Goal: Information Seeking & Learning: Learn about a topic

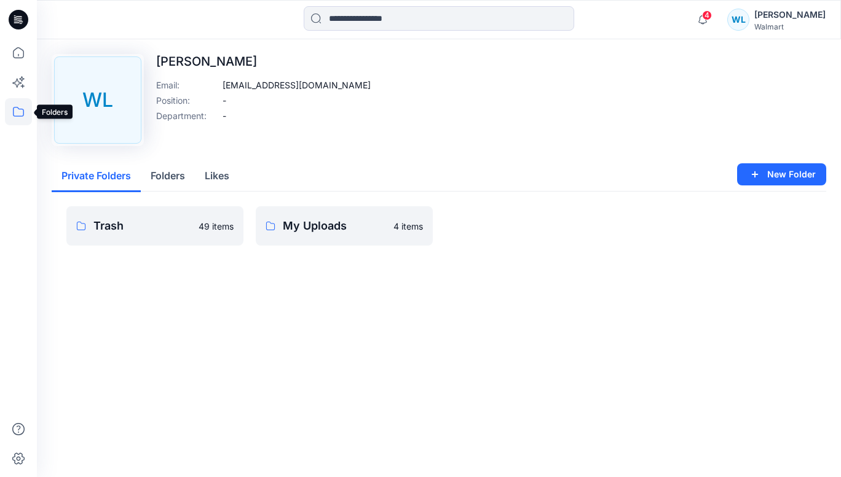
click at [21, 111] on icon at bounding box center [18, 111] width 27 height 27
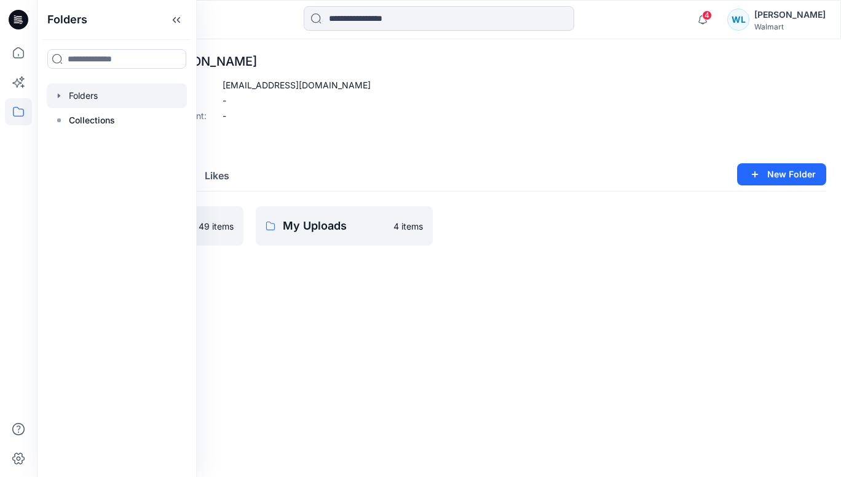
click at [106, 105] on div at bounding box center [117, 96] width 140 height 25
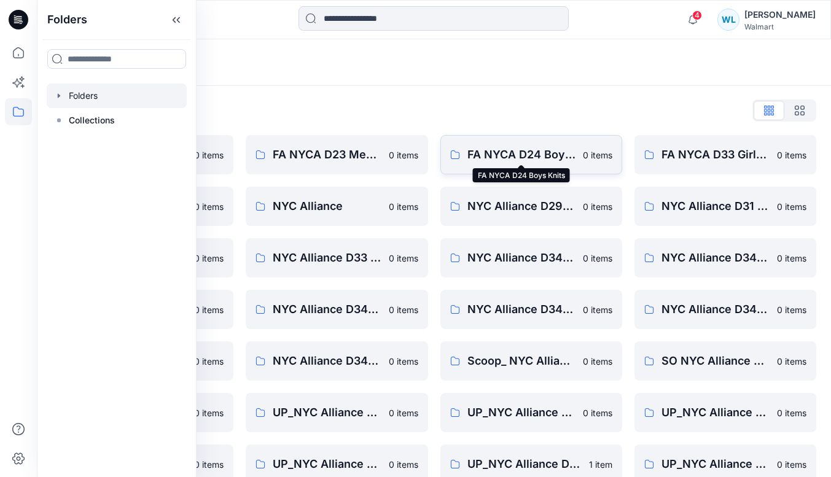
click at [527, 155] on p "FA NYCA D24 Boys Knits" at bounding box center [522, 154] width 108 height 17
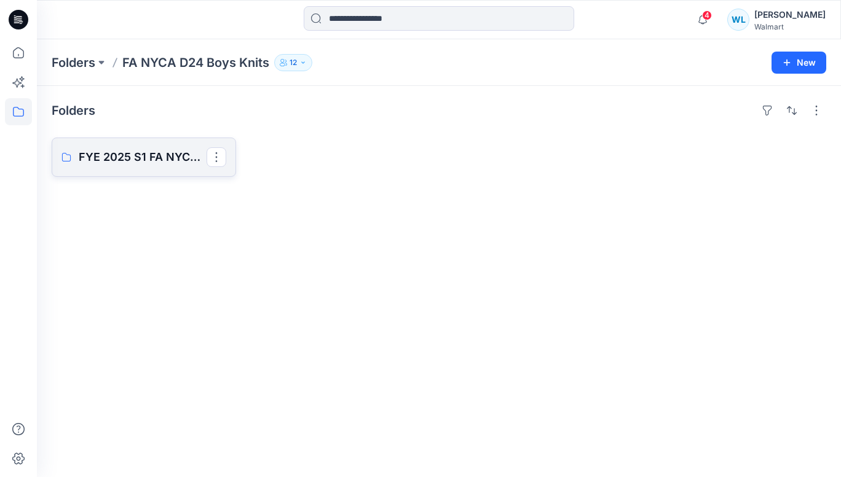
click at [116, 160] on p "FYE 2025 S1 FA NYCA D24 Boys Knits" at bounding box center [143, 157] width 128 height 17
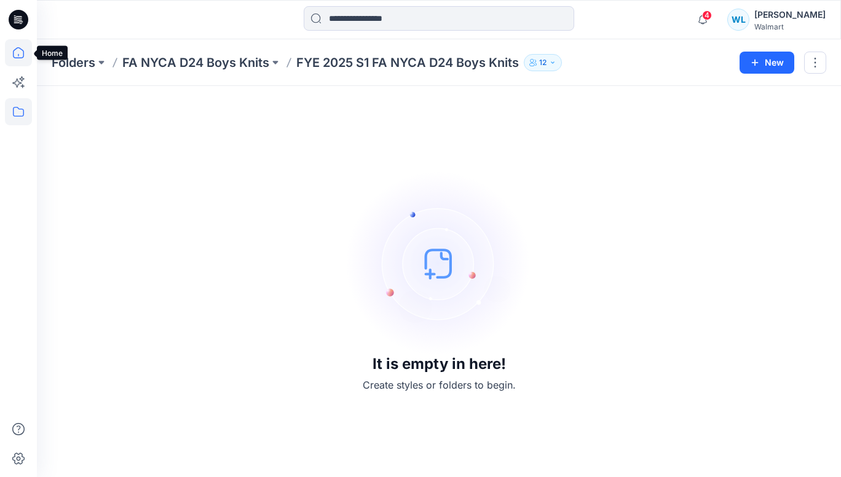
click at [21, 48] on icon at bounding box center [18, 52] width 27 height 27
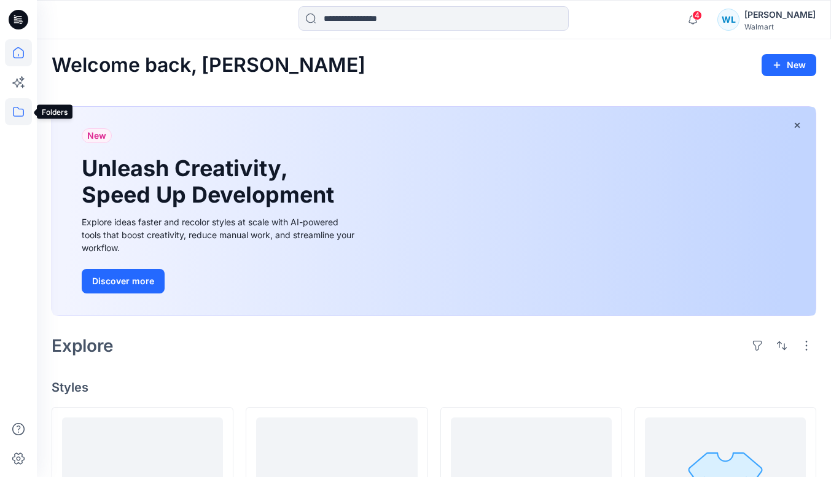
click at [15, 114] on icon at bounding box center [18, 111] width 27 height 27
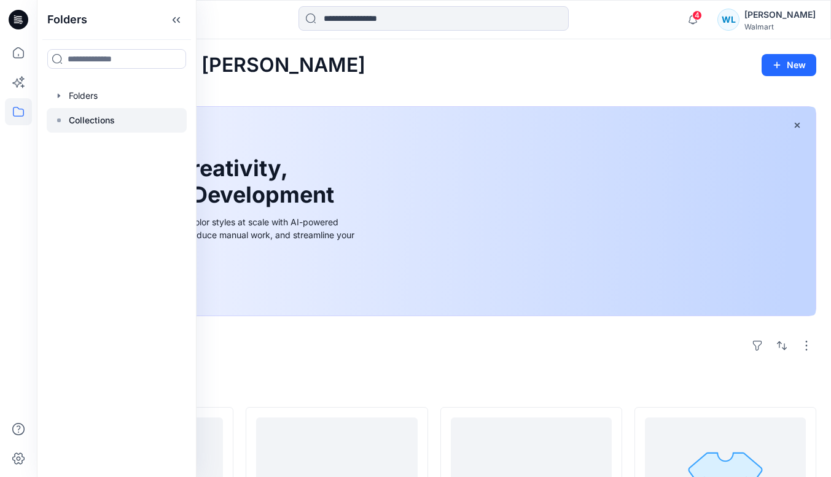
click at [112, 124] on p "Collections" at bounding box center [92, 120] width 46 height 15
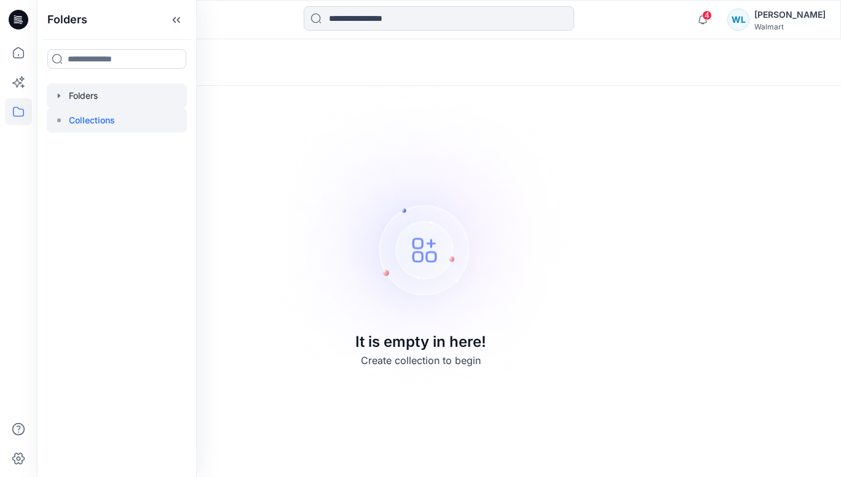
click at [96, 100] on div at bounding box center [117, 96] width 140 height 25
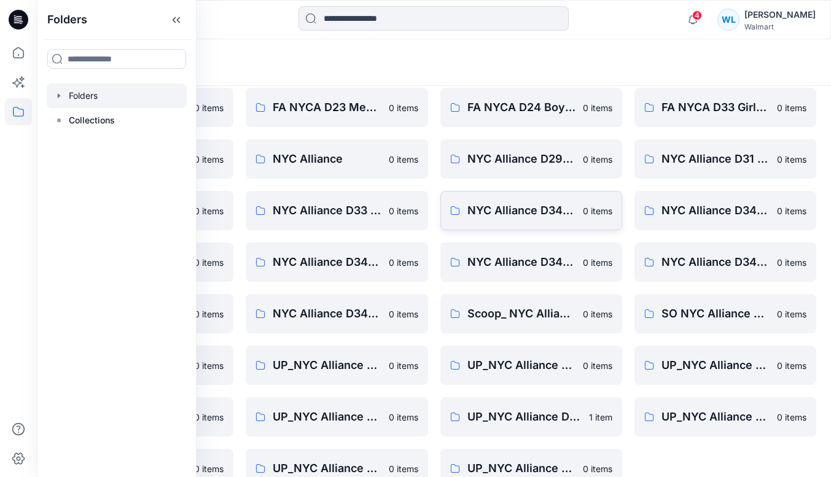
scroll to position [73, 0]
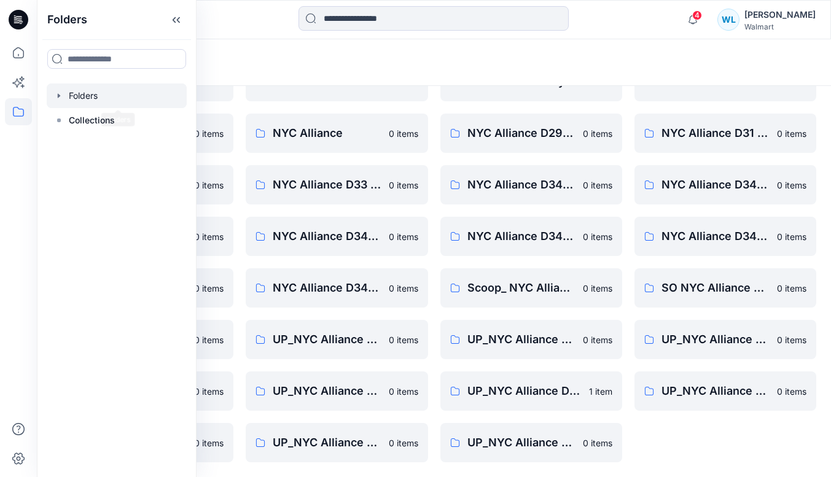
click at [98, 93] on div at bounding box center [117, 96] width 140 height 25
click at [10, 106] on icon at bounding box center [18, 111] width 27 height 27
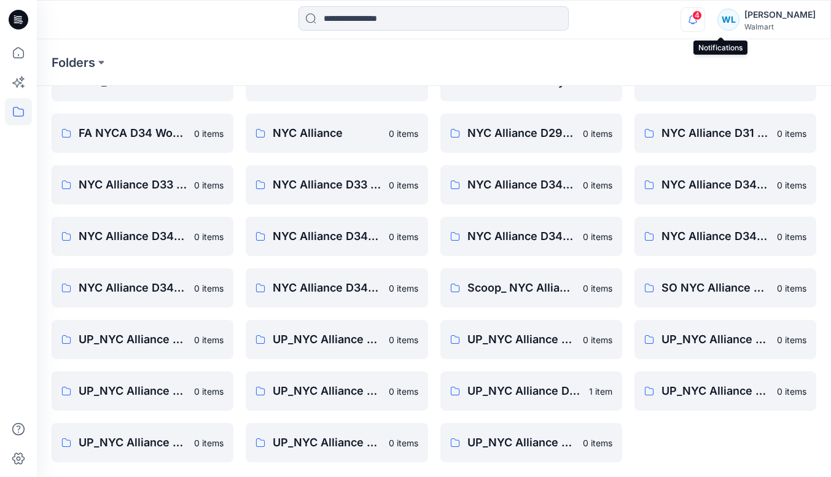
click at [705, 18] on icon "button" at bounding box center [692, 19] width 23 height 25
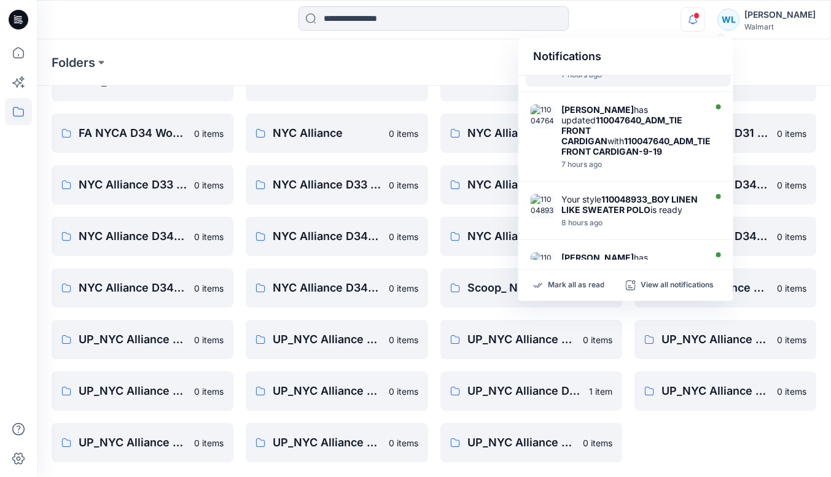
scroll to position [61, 0]
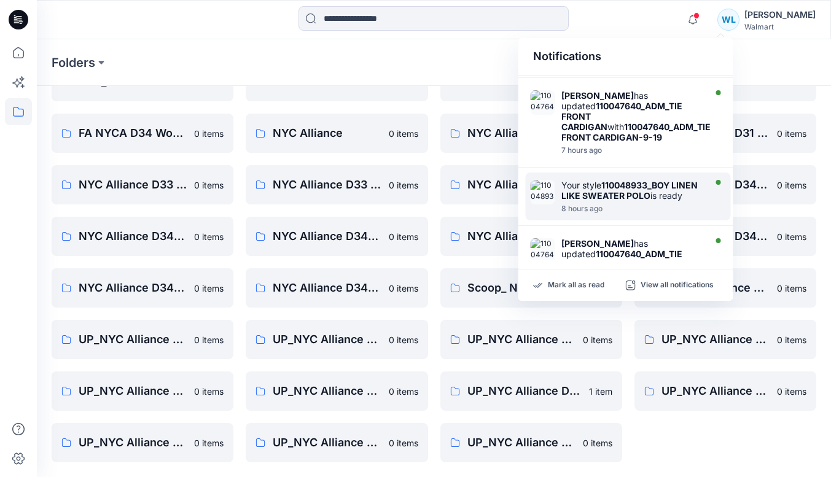
click at [604, 201] on strong "110048933_BOY LINEN LIKE SWEATER POLO" at bounding box center [630, 190] width 136 height 21
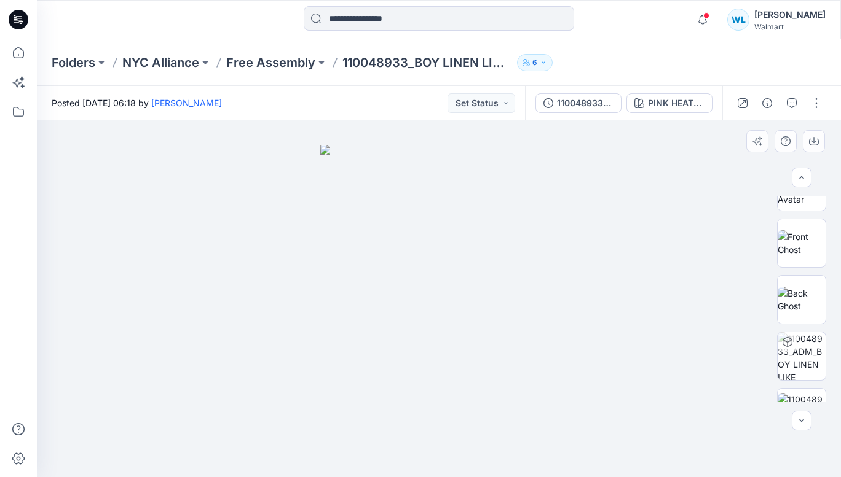
scroll to position [93, 0]
click at [799, 300] on img at bounding box center [801, 297] width 48 height 26
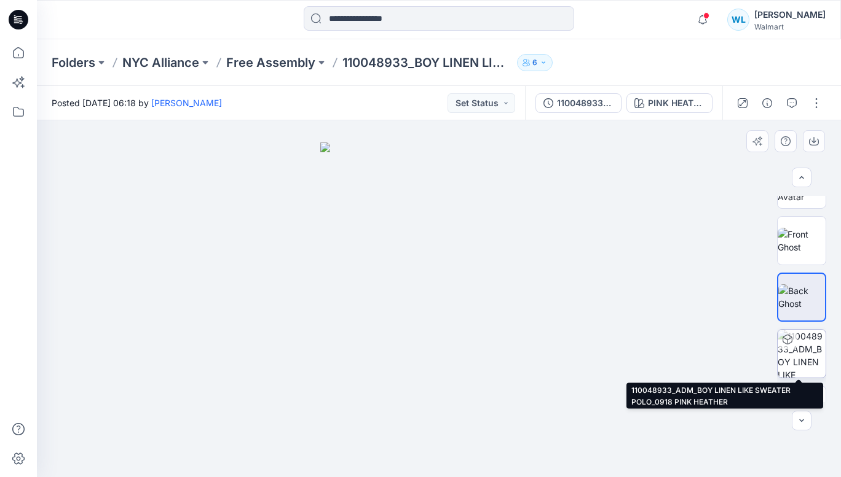
click at [798, 349] on img at bounding box center [801, 354] width 48 height 48
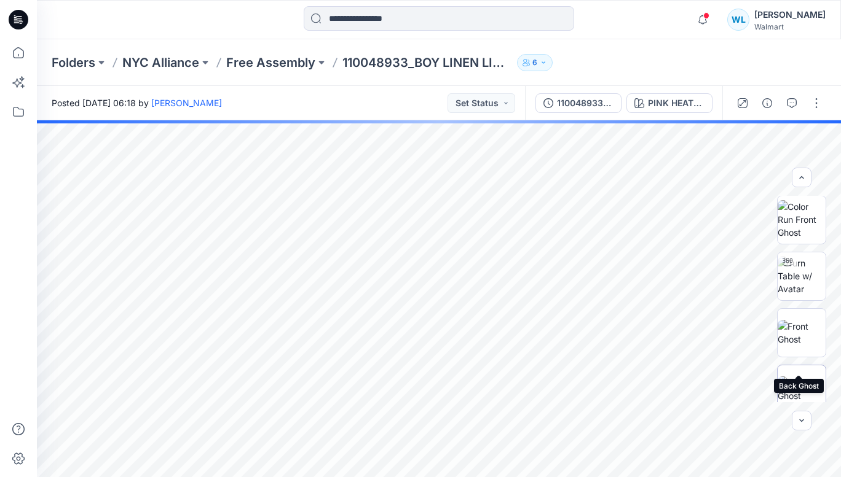
scroll to position [0, 0]
click at [797, 225] on img at bounding box center [801, 220] width 48 height 39
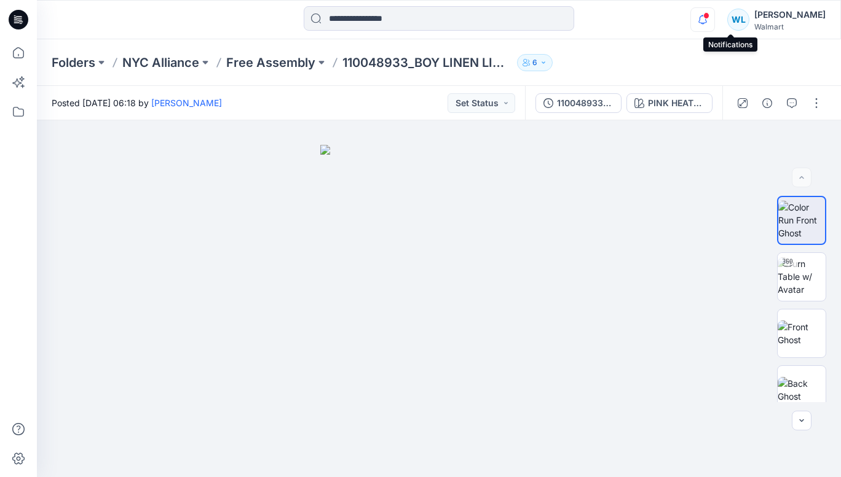
click at [714, 17] on icon "button" at bounding box center [702, 19] width 23 height 25
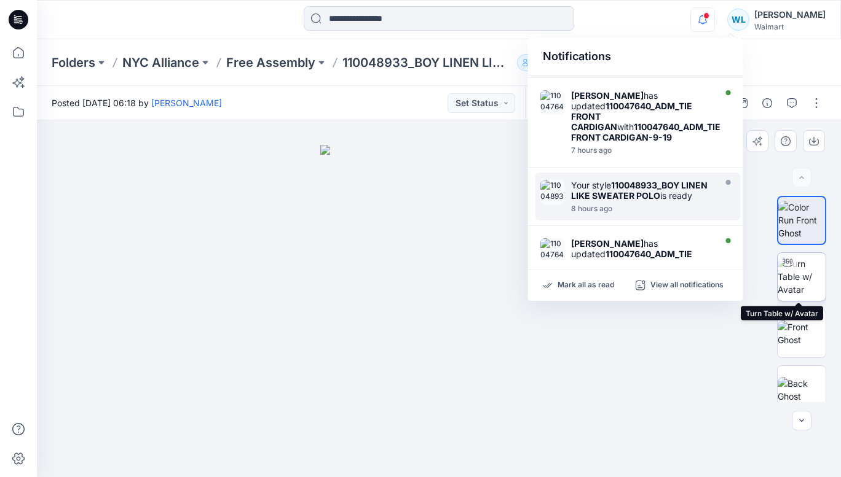
click at [789, 280] on img at bounding box center [801, 276] width 48 height 39
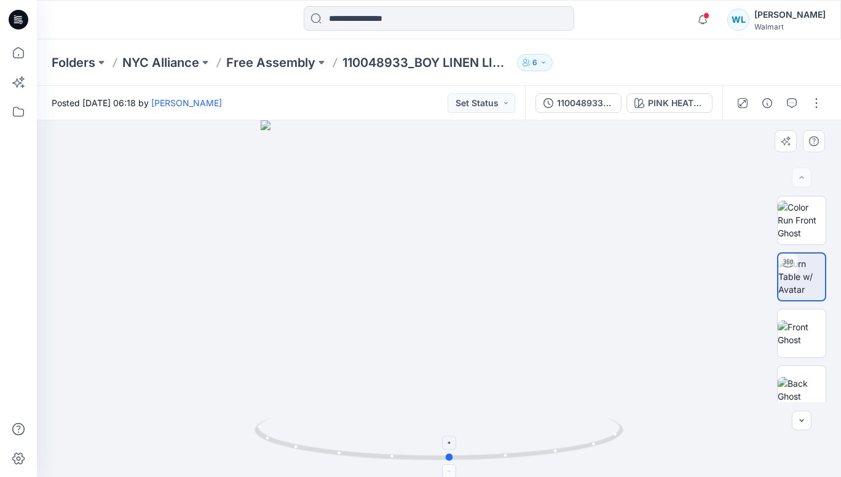
drag, startPoint x: 439, startPoint y: 463, endPoint x: 450, endPoint y: 454, distance: 14.0
click at [450, 454] on icon at bounding box center [440, 441] width 372 height 46
click at [704, 15] on icon "button" at bounding box center [702, 15] width 2 height 1
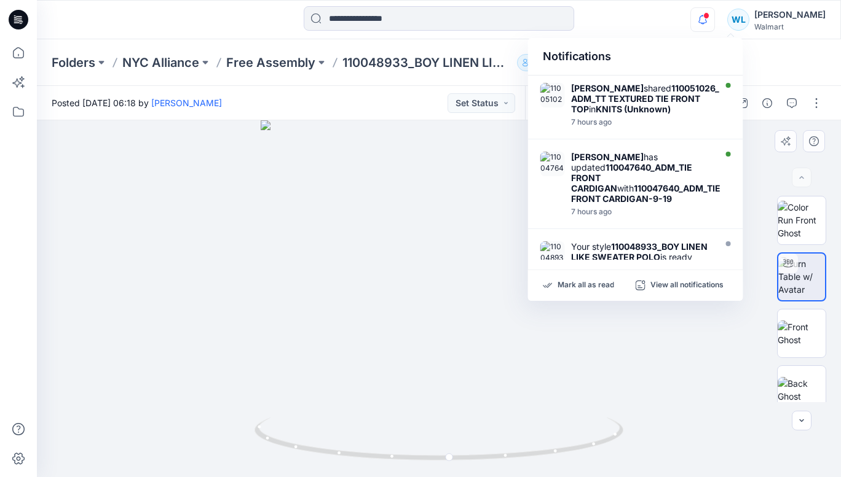
click at [261, 208] on div at bounding box center [439, 298] width 804 height 357
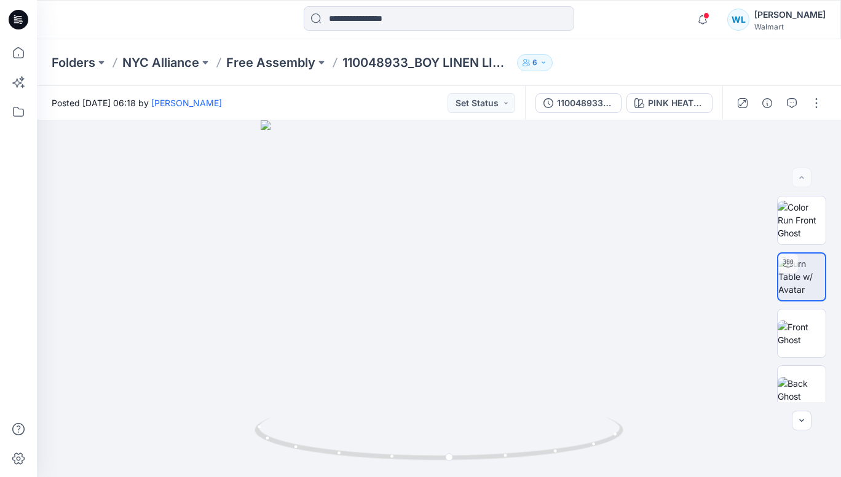
click at [749, 21] on div "WL" at bounding box center [738, 20] width 22 height 22
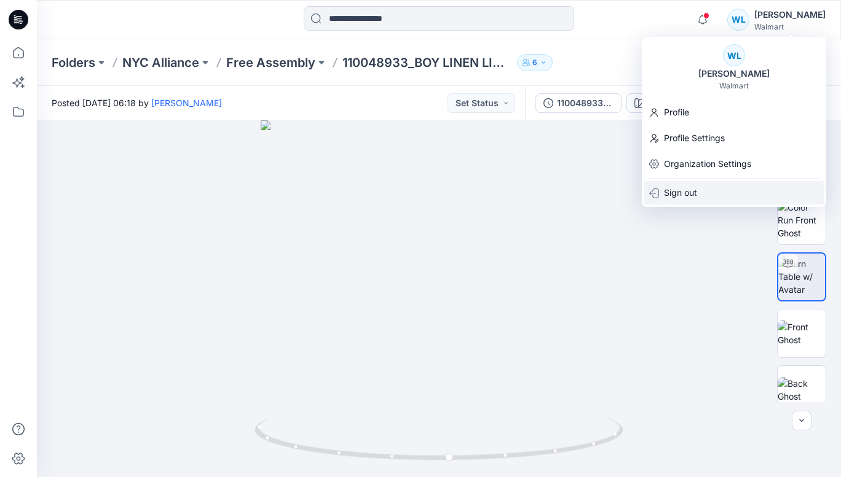
click at [677, 194] on p "Sign out" at bounding box center [680, 192] width 33 height 23
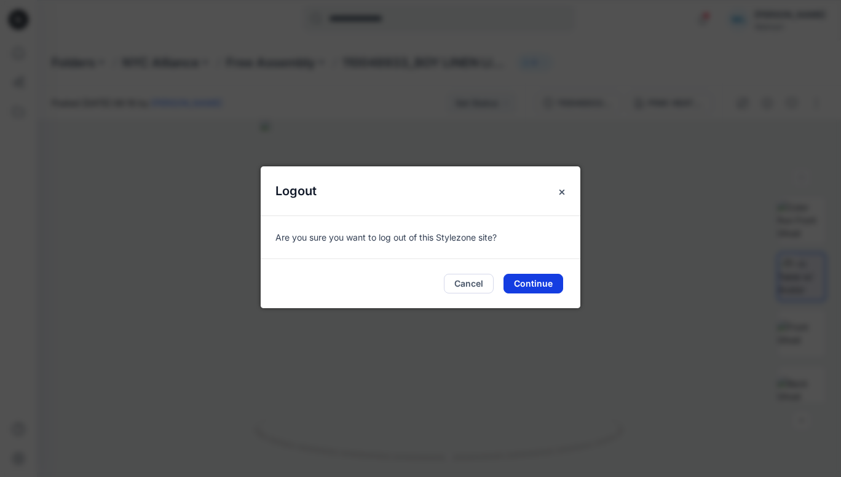
click at [531, 289] on button "Continue" at bounding box center [533, 284] width 60 height 20
